Goal: Task Accomplishment & Management: Use online tool/utility

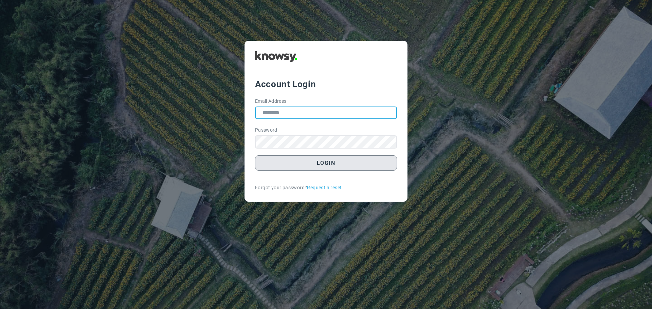
type input "**********"
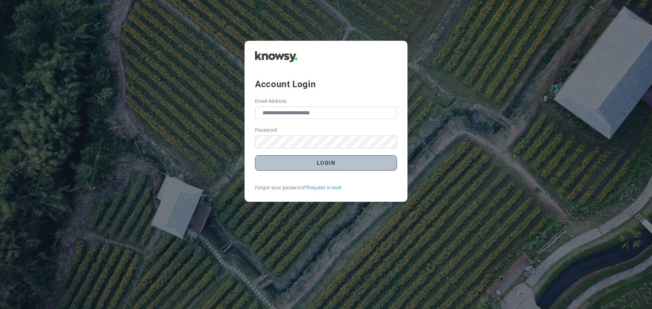
click at [333, 168] on button "Login" at bounding box center [326, 162] width 142 height 15
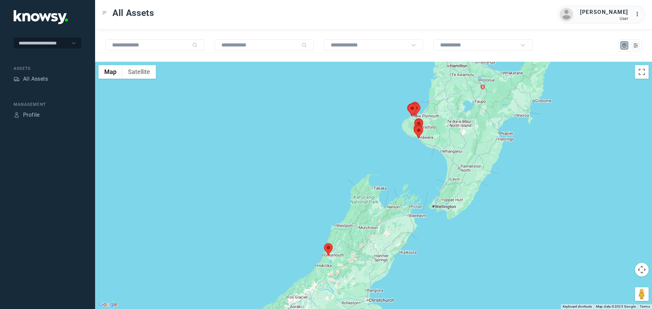
drag, startPoint x: 425, startPoint y: 129, endPoint x: 379, endPoint y: 132, distance: 46.3
click at [379, 132] on div at bounding box center [373, 185] width 557 height 247
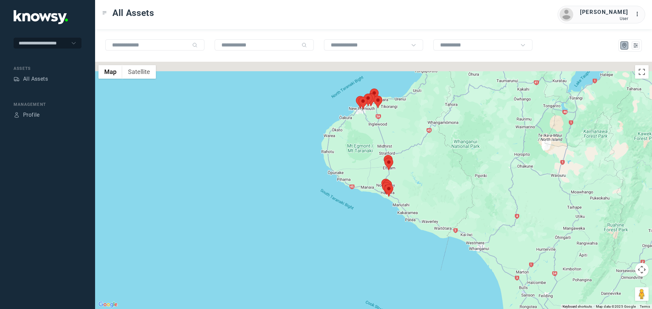
drag, startPoint x: 381, startPoint y: 123, endPoint x: 376, endPoint y: 154, distance: 32.0
click at [376, 154] on div at bounding box center [373, 185] width 557 height 247
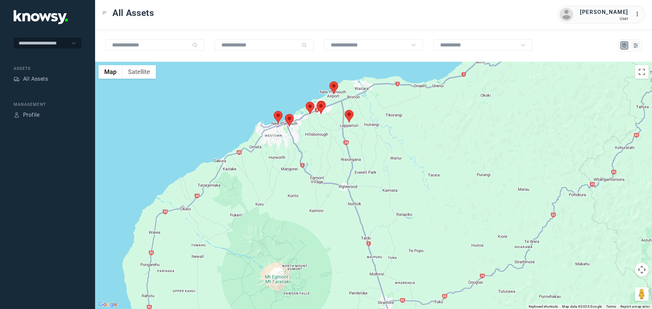
click at [364, 169] on div at bounding box center [373, 185] width 557 height 247
click at [344, 110] on area at bounding box center [344, 110] width 0 height 0
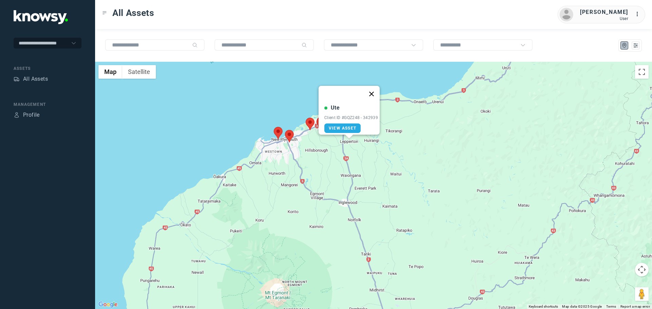
click at [377, 90] on button "Close" at bounding box center [371, 94] width 16 height 16
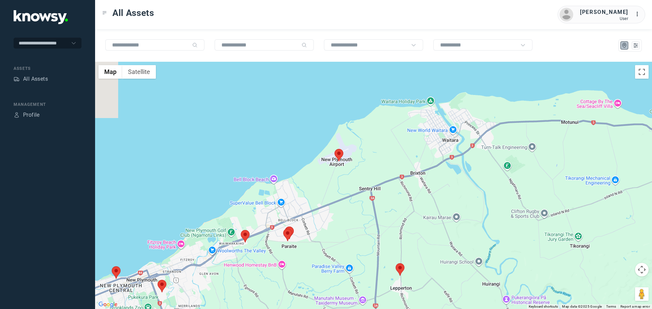
drag, startPoint x: 327, startPoint y: 116, endPoint x: 345, endPoint y: 216, distance: 101.2
click at [345, 216] on div at bounding box center [373, 185] width 557 height 247
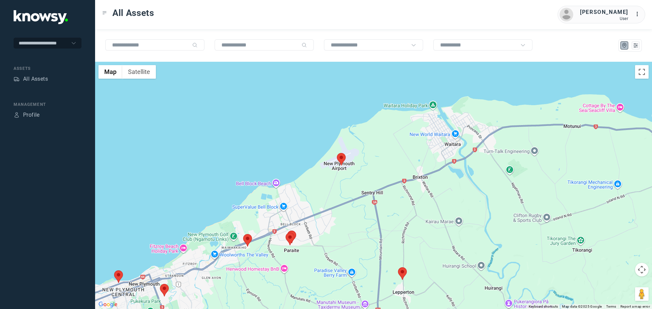
drag, startPoint x: 281, startPoint y: 257, endPoint x: 335, endPoint y: 226, distance: 62.2
click at [335, 227] on div at bounding box center [373, 185] width 557 height 247
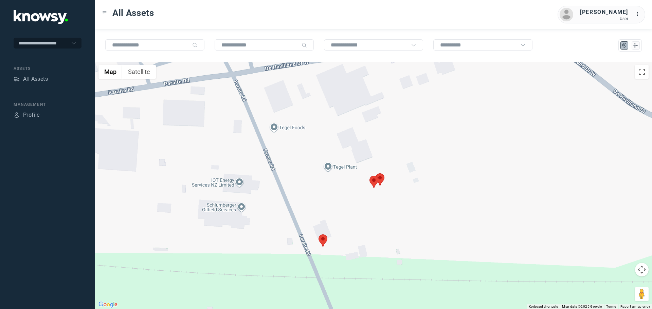
click at [318, 235] on area at bounding box center [318, 235] width 0 height 0
click at [351, 200] on button "Close" at bounding box center [345, 202] width 16 height 16
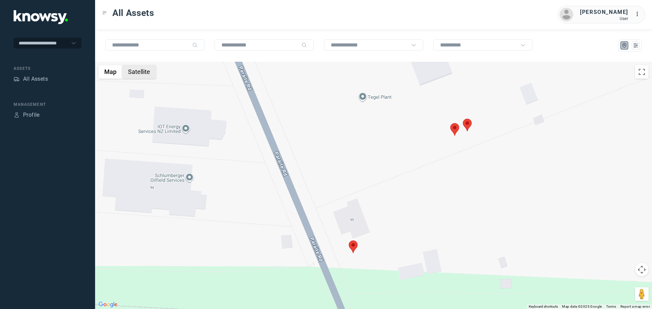
click at [142, 74] on button "Satellite" at bounding box center [139, 72] width 34 height 14
